Goal: Information Seeking & Learning: Learn about a topic

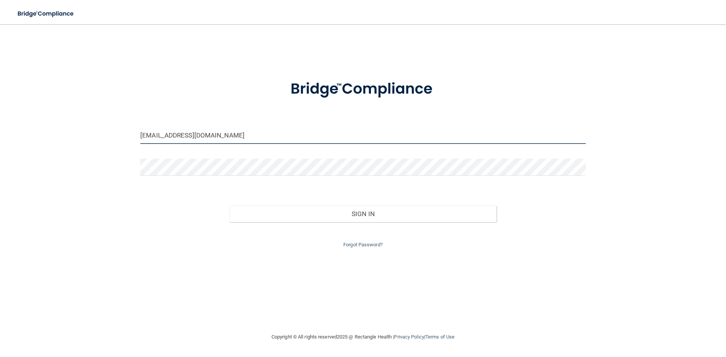
drag, startPoint x: 218, startPoint y: 137, endPoint x: 89, endPoint y: 155, distance: 130.6
click at [89, 155] on div "[EMAIL_ADDRESS][DOMAIN_NAME] Invalid email/password. You don't have permission …" at bounding box center [363, 178] width 696 height 293
type input "g"
type input "[EMAIL_ADDRESS][DOMAIN_NAME]"
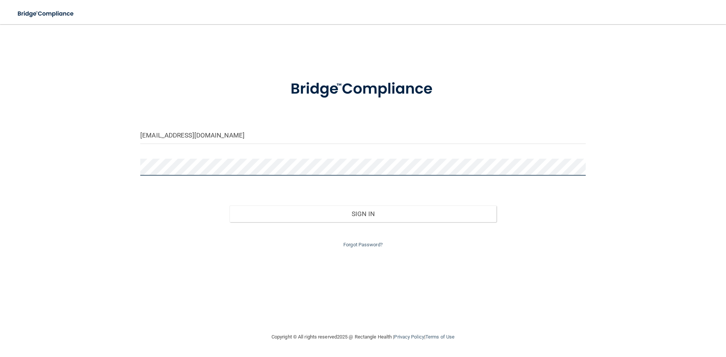
click at [230, 206] on button "Sign In" at bounding box center [363, 214] width 267 height 17
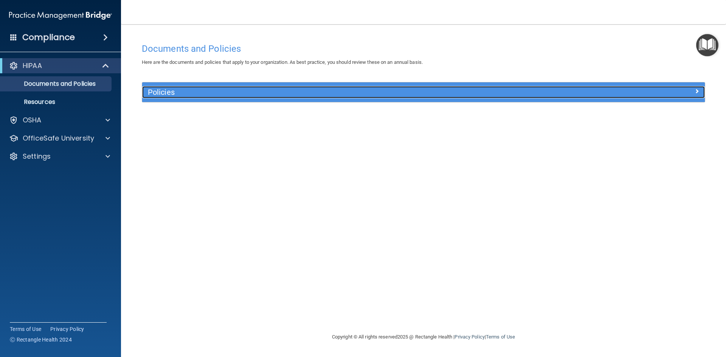
click at [165, 91] on h5 "Policies" at bounding box center [353, 92] width 411 height 8
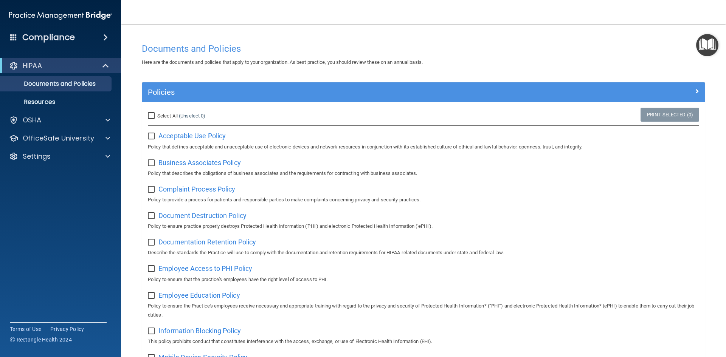
click at [710, 45] on img "Open Resource Center" at bounding box center [707, 45] width 22 height 22
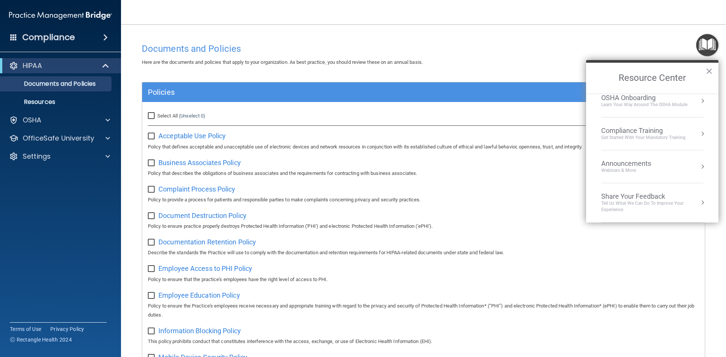
scroll to position [227, 0]
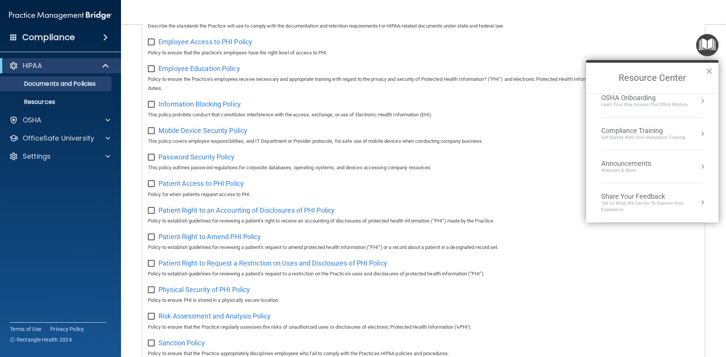
click at [660, 145] on li "Compliance Training Get Started with your mandatory training" at bounding box center [652, 134] width 102 height 33
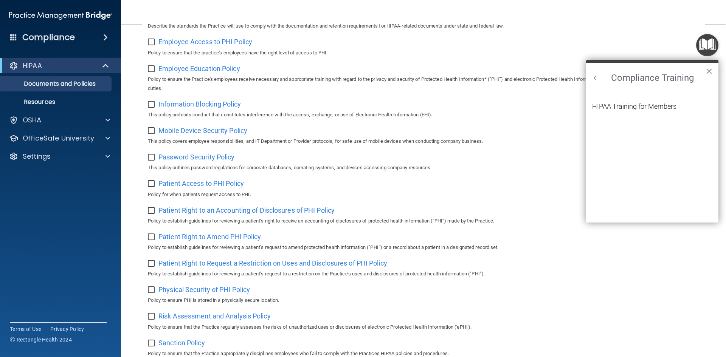
scroll to position [0, 0]
click at [631, 106] on div "HIPAA Training for Members" at bounding box center [634, 106] width 84 height 7
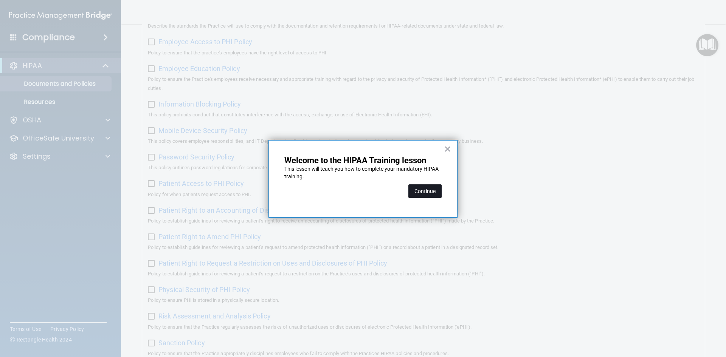
click at [427, 194] on button "Continue" at bounding box center [424, 192] width 33 height 14
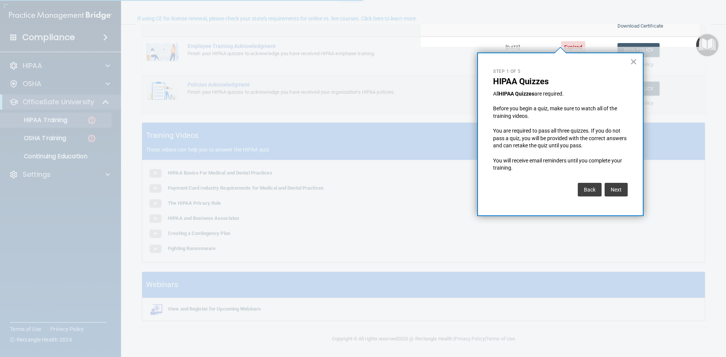
scroll to position [59, 0]
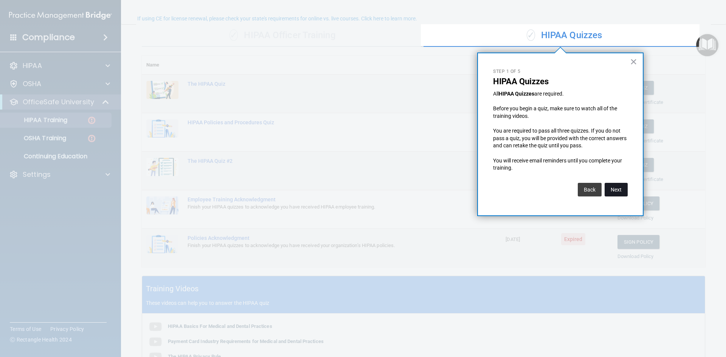
click at [615, 188] on button "Next" at bounding box center [616, 190] width 23 height 14
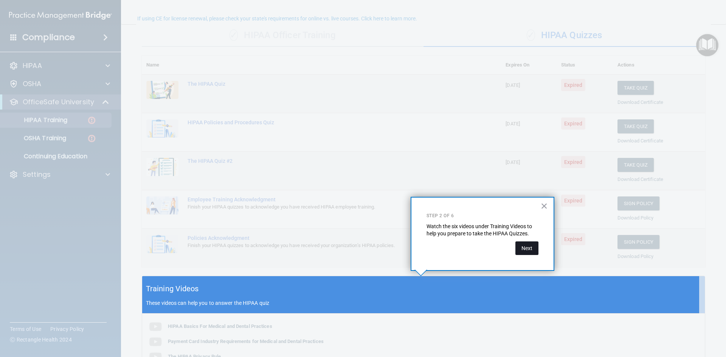
click at [531, 245] on button "Next" at bounding box center [526, 249] width 23 height 14
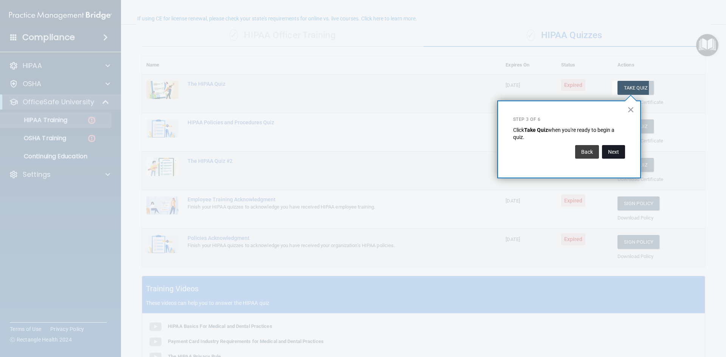
click at [618, 151] on button "Next" at bounding box center [613, 152] width 23 height 14
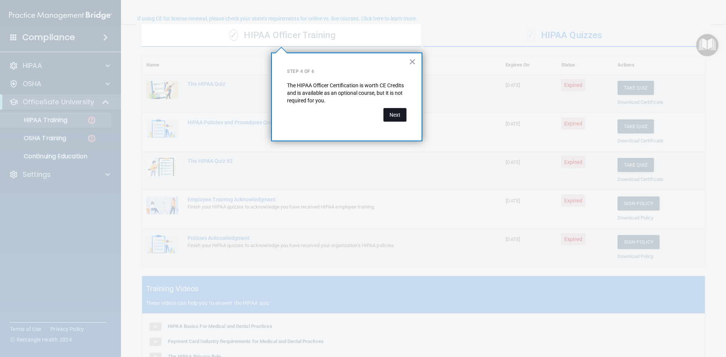
click at [397, 116] on button "Next" at bounding box center [394, 115] width 23 height 14
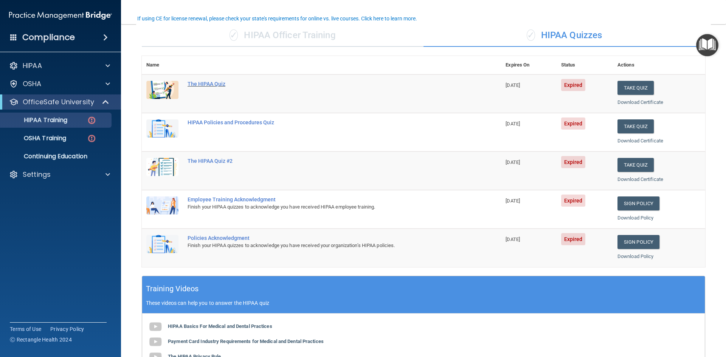
click at [212, 86] on div "The HIPAA Quiz" at bounding box center [326, 84] width 276 height 6
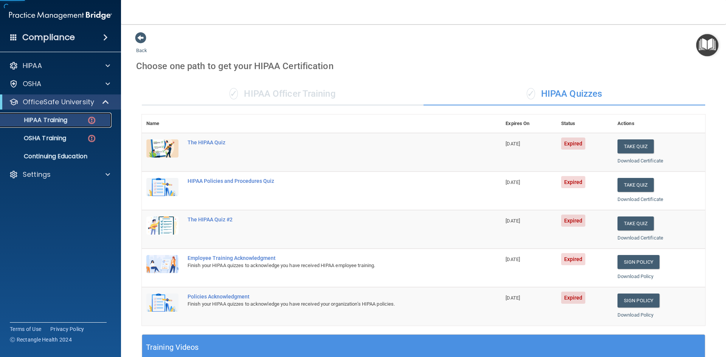
click at [52, 117] on p "HIPAA Training" at bounding box center [36, 120] width 62 height 8
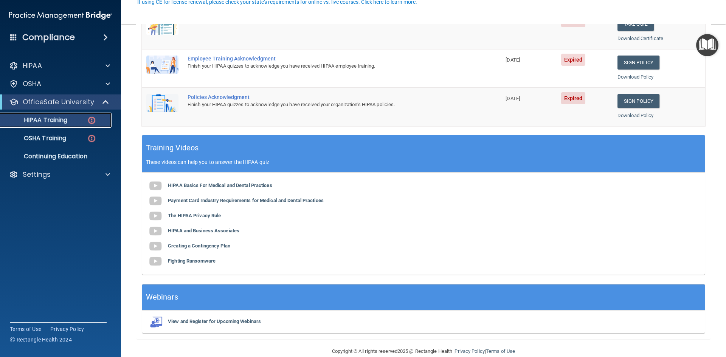
scroll to position [212, 0]
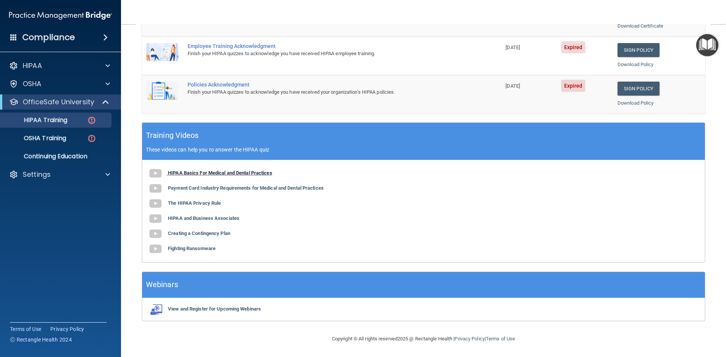
click at [204, 175] on b "HIPAA Basics For Medical and Dental Practices" at bounding box center [220, 173] width 104 height 6
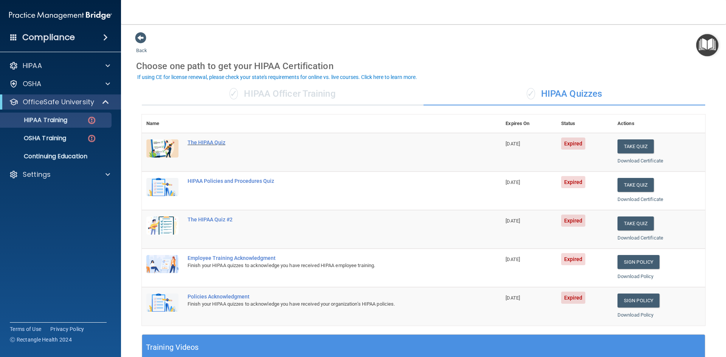
click at [209, 145] on div "The HIPAA Quiz" at bounding box center [326, 143] width 276 height 6
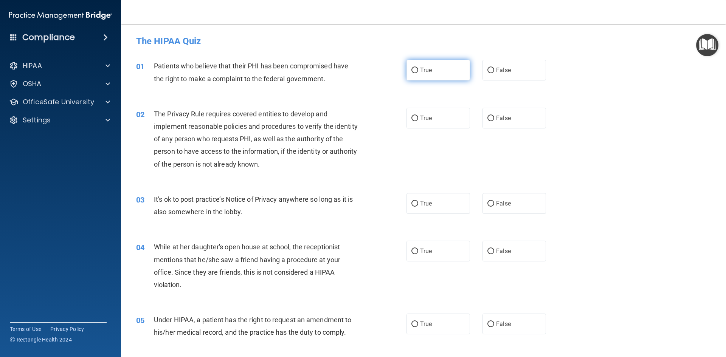
click at [415, 71] on input "True" at bounding box center [414, 71] width 7 height 6
radio input "true"
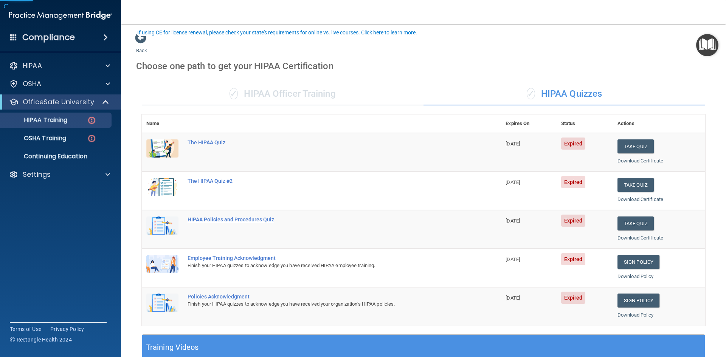
scroll to position [212, 0]
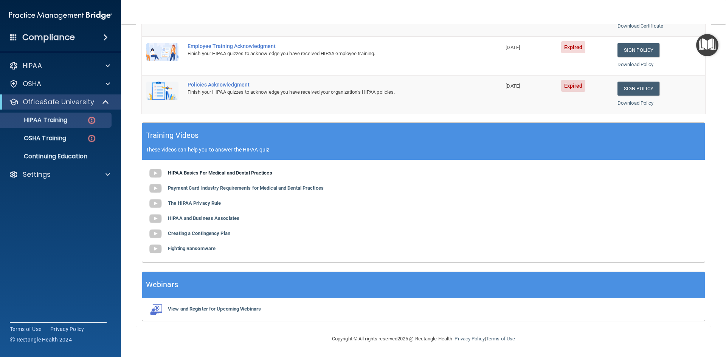
click at [198, 172] on b "HIPAA Basics For Medical and Dental Practices" at bounding box center [220, 173] width 104 height 6
